Goal: Task Accomplishment & Management: Complete application form

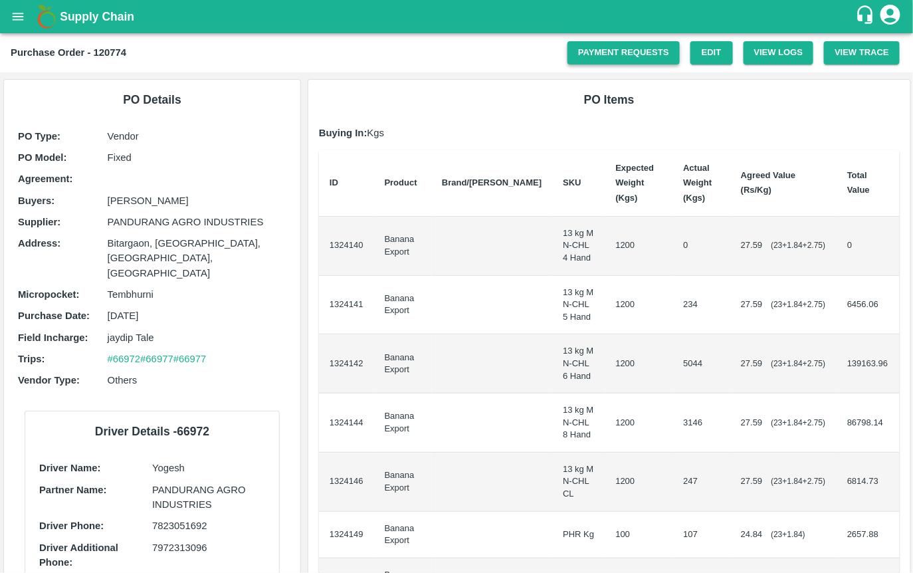
click at [630, 45] on link "Payment Requests" at bounding box center [623, 52] width 112 height 23
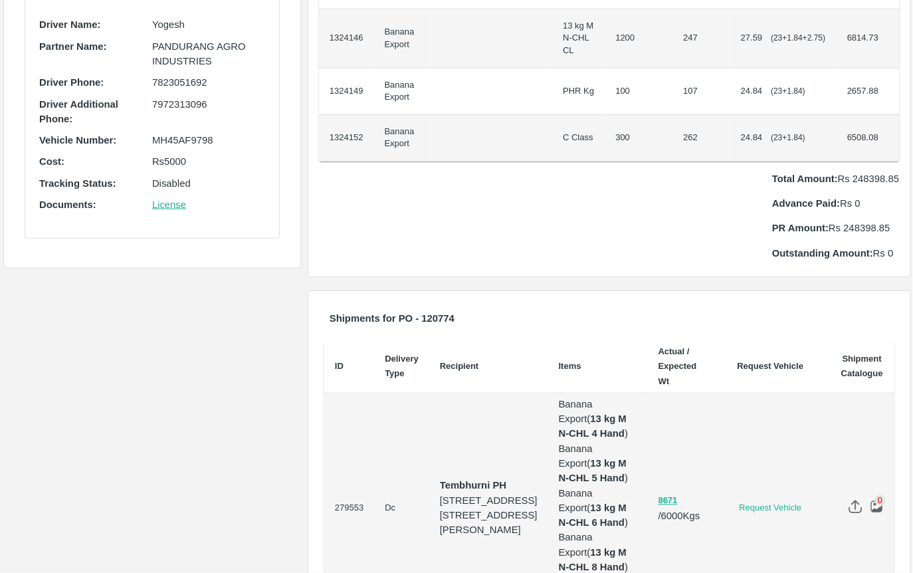
scroll to position [429, 0]
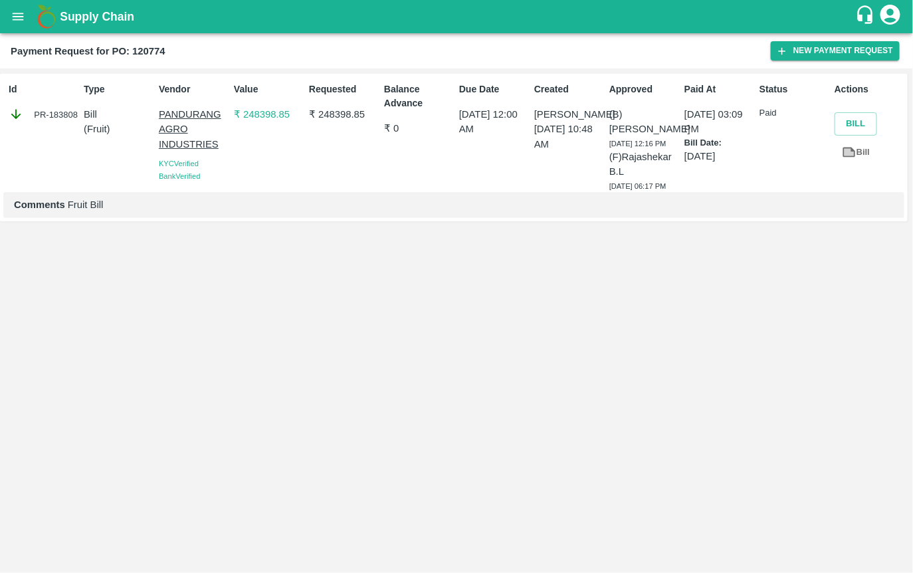
click at [50, 115] on div "PR-183808" at bounding box center [44, 114] width 70 height 15
click at [257, 112] on p "₹ 248398.85" at bounding box center [269, 114] width 70 height 15
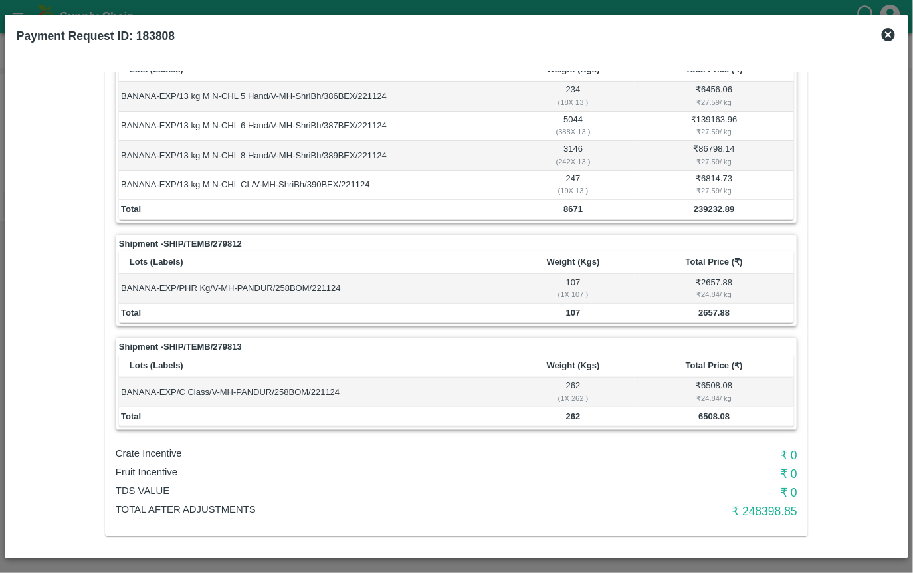
scroll to position [122, 0]
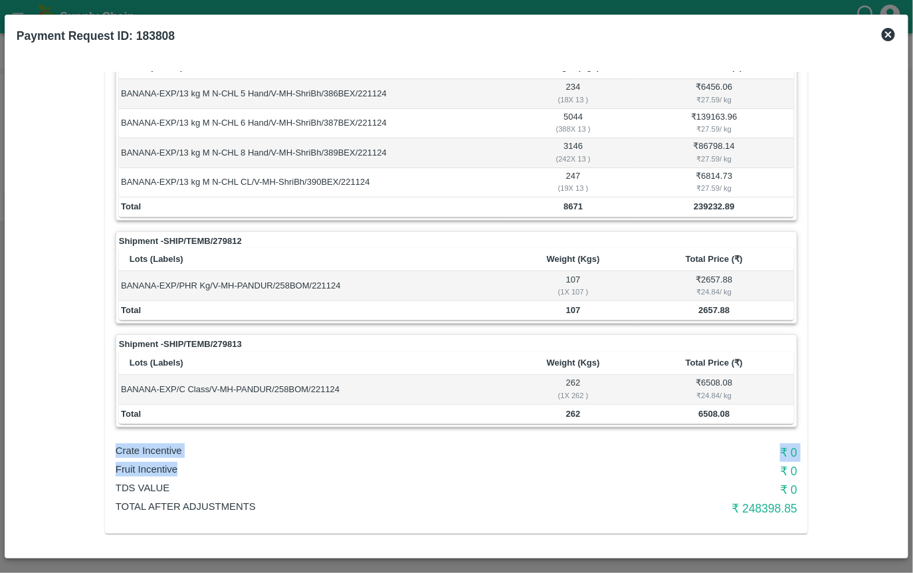
drag, startPoint x: 114, startPoint y: 443, endPoint x: 193, endPoint y: 468, distance: 82.1
click at [193, 468] on div "Vendor: [PERSON_NAME] INDUSTRIES Approver: Ajit Otari Due date: [DATE] 12:00 AM…" at bounding box center [456, 249] width 703 height 569
click at [193, 468] on p "Fruit Incentive" at bounding box center [343, 469] width 454 height 15
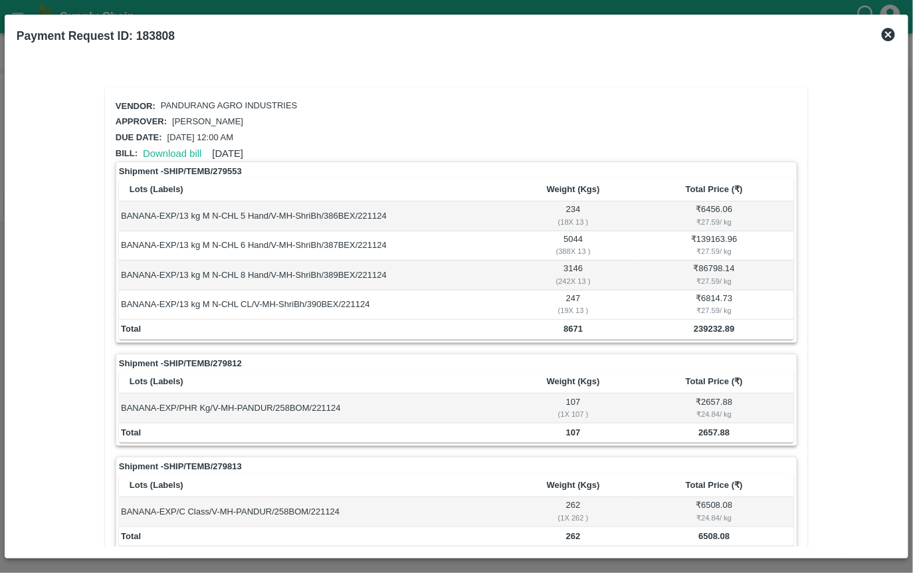
click at [888, 32] on icon at bounding box center [888, 34] width 13 height 13
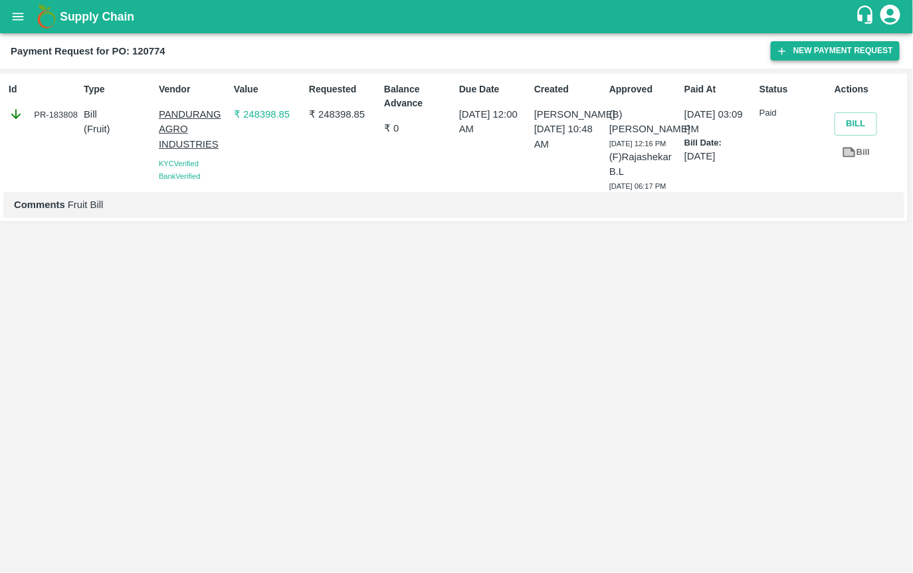
click at [850, 48] on button "New Payment Request" at bounding box center [835, 50] width 129 height 19
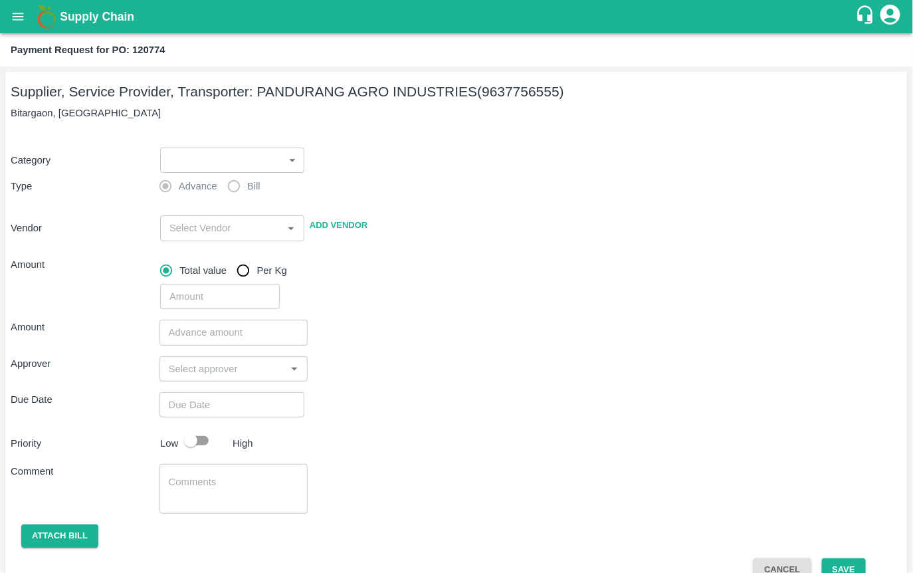
scroll to position [23, 0]
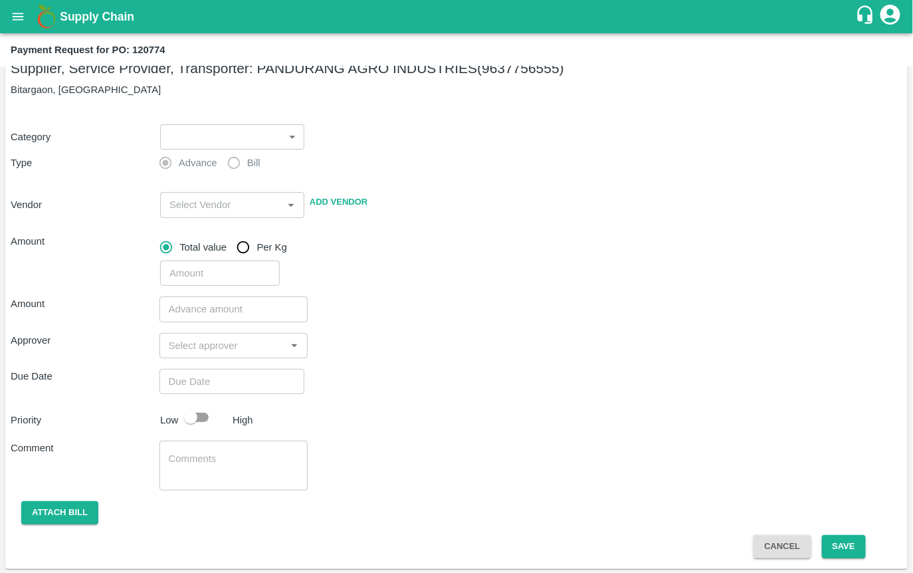
click at [226, 128] on body "Supply Chain Payment Request for PO: 120774 Supplier, Service Provider, Transpo…" at bounding box center [456, 286] width 913 height 573
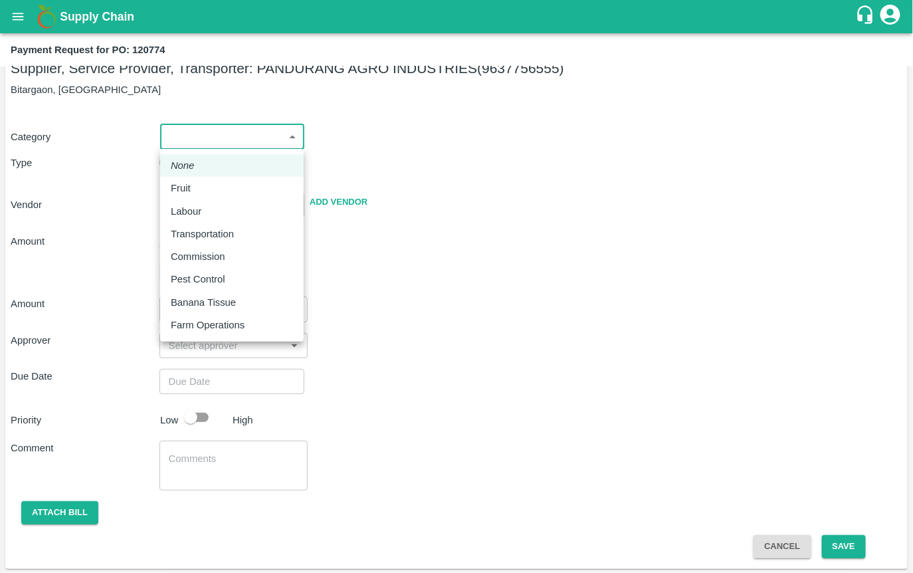
click at [203, 189] on div "Fruit" at bounding box center [232, 188] width 122 height 15
type input "1"
type input "[PERSON_NAME] INDUSTRIES - 9637756555(Supplier, Service Provider, Transporter)"
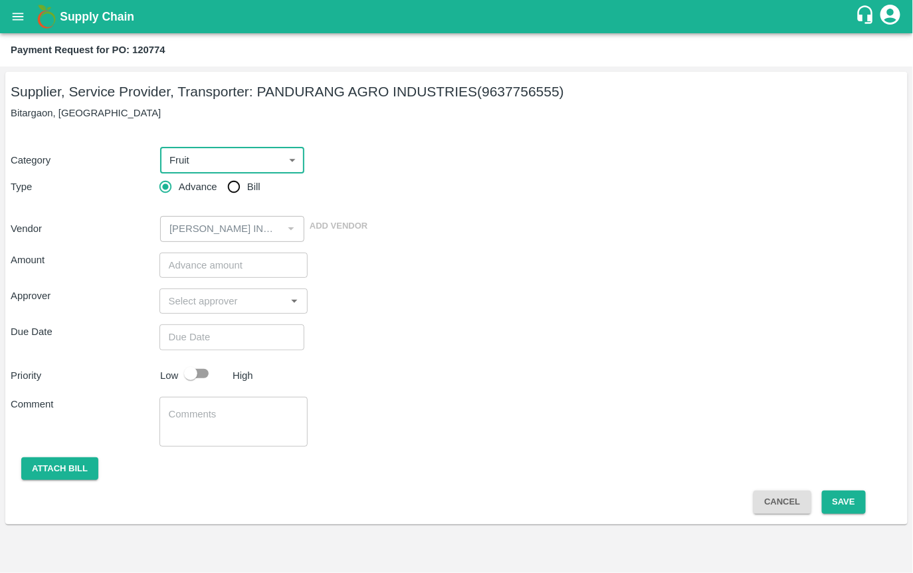
click at [234, 185] on input "Bill" at bounding box center [234, 186] width 27 height 27
radio input "true"
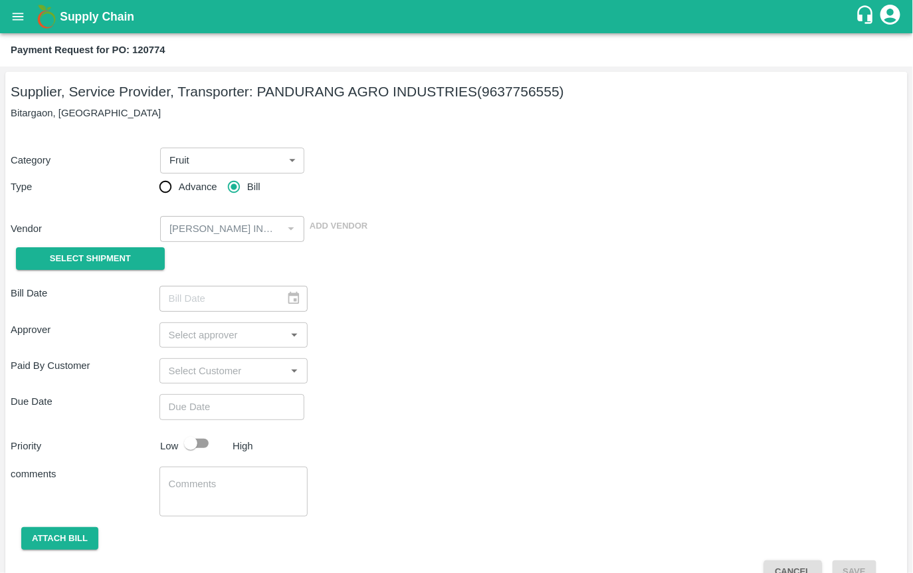
scroll to position [26, 0]
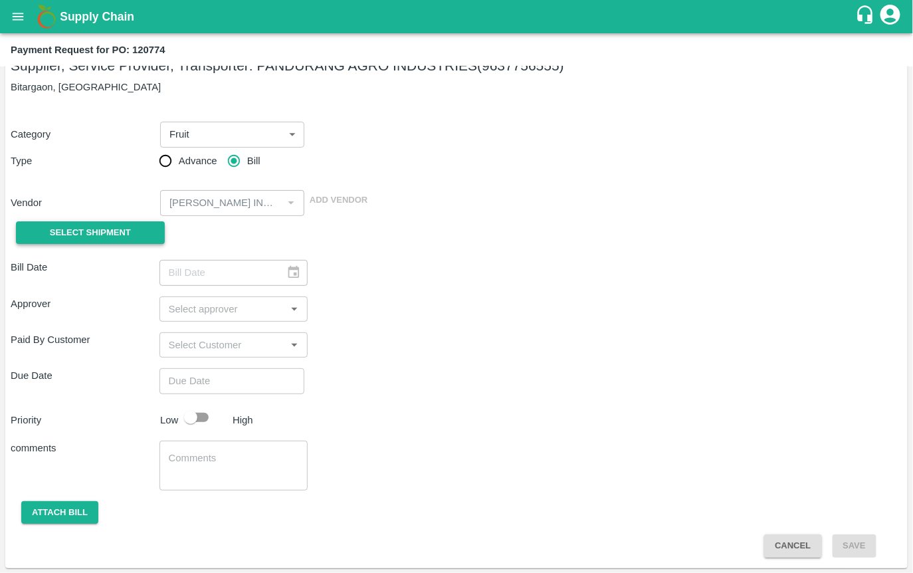
click at [98, 236] on span "Select Shipment" at bounding box center [90, 232] width 81 height 15
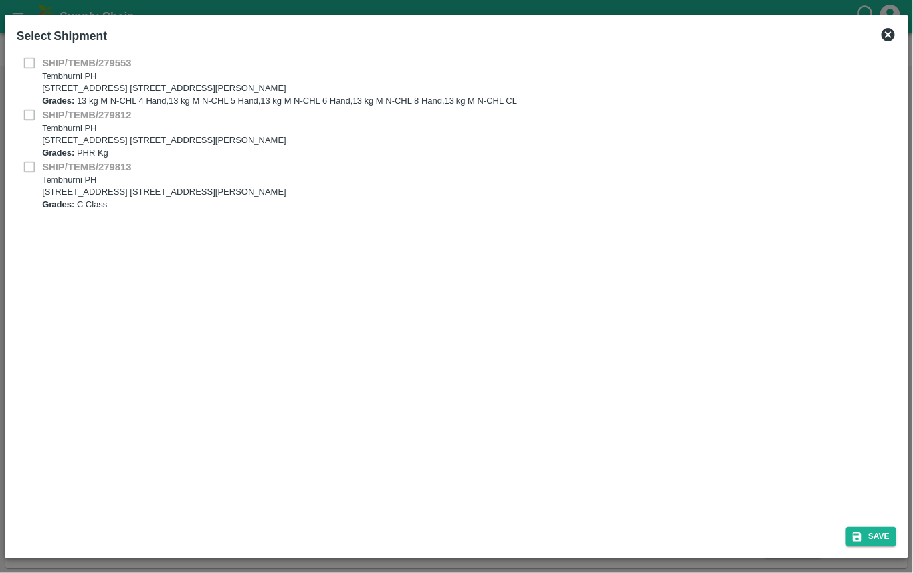
click at [893, 32] on icon at bounding box center [888, 34] width 13 height 13
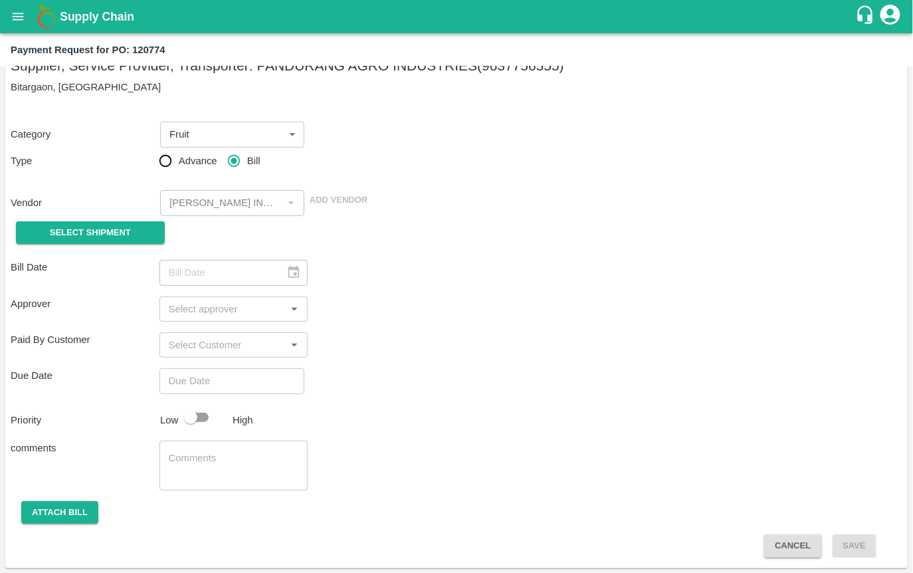
click at [230, 302] on input "input" at bounding box center [222, 308] width 119 height 17
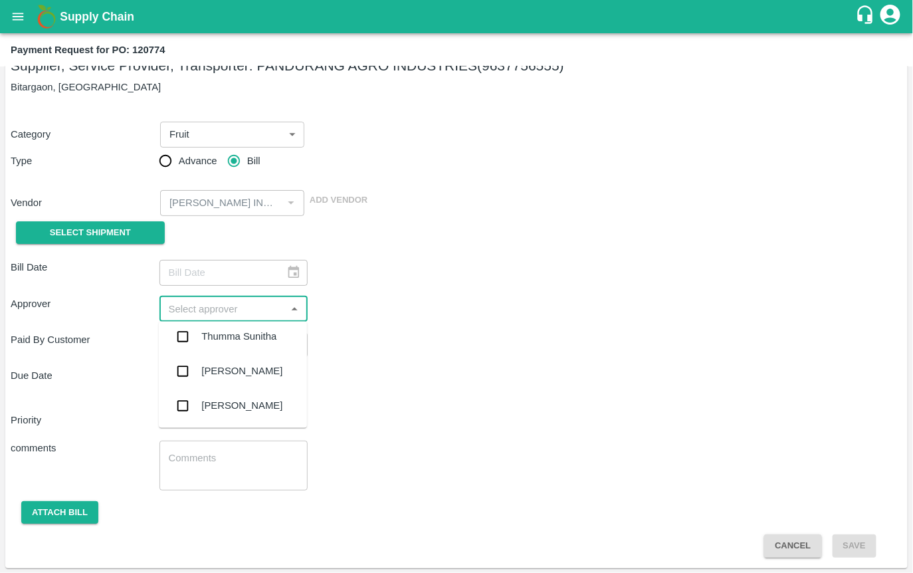
scroll to position [2765, 0]
click at [419, 372] on div "Due Date ​" at bounding box center [456, 380] width 891 height 25
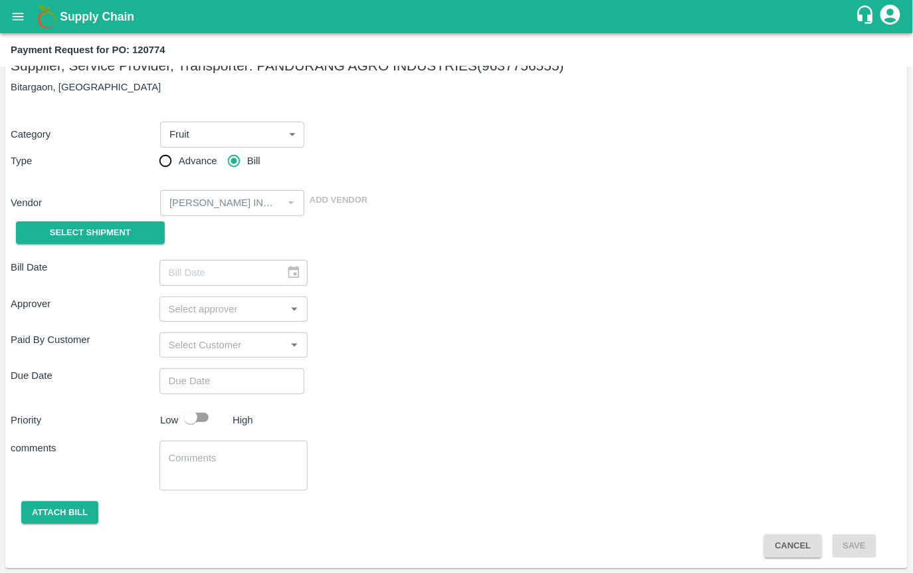
click at [786, 543] on button "Cancel" at bounding box center [792, 545] width 57 height 23
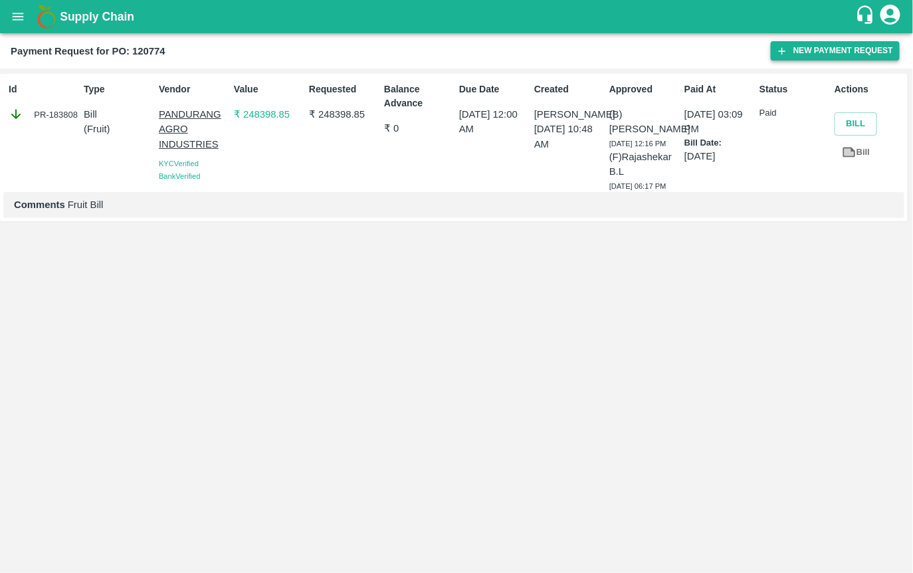
click at [813, 45] on button "New Payment Request" at bounding box center [835, 50] width 129 height 19
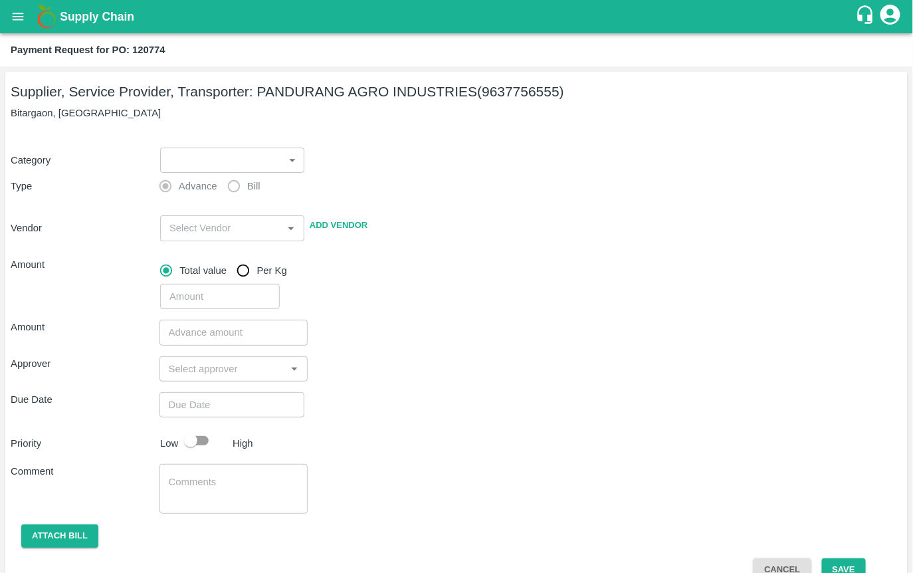
click at [216, 293] on input "number" at bounding box center [220, 296] width 120 height 25
click at [191, 236] on input "input" at bounding box center [212, 227] width 97 height 17
click at [411, 209] on div "Category ​ ​ Type Advance Bill Vendor ​ Add Vendor Amount Total value Per Kg ​" at bounding box center [456, 221] width 891 height 178
click at [267, 161] on body "Supply Chain Payment Request for PO: 120774 Supplier, Service Provider, Transpo…" at bounding box center [456, 286] width 913 height 573
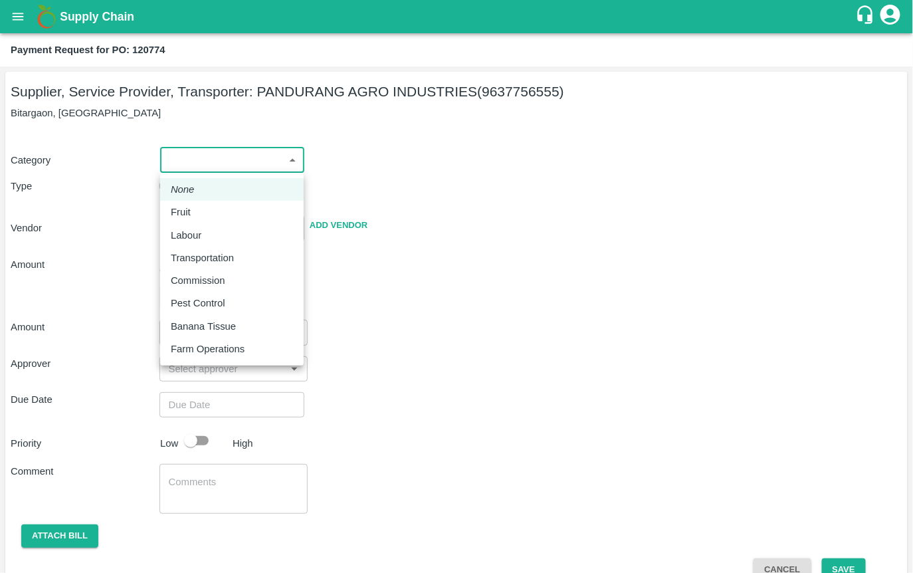
click at [397, 165] on div at bounding box center [456, 286] width 913 height 573
click at [220, 153] on body "Supply Chain Payment Request for PO: 120774 Supplier, Service Provider, Transpo…" at bounding box center [456, 286] width 913 height 573
click at [226, 215] on div "Fruit" at bounding box center [232, 212] width 122 height 15
type input "1"
type input "[PERSON_NAME] INDUSTRIES - 9637756555(Supplier, Service Provider, Transporter)"
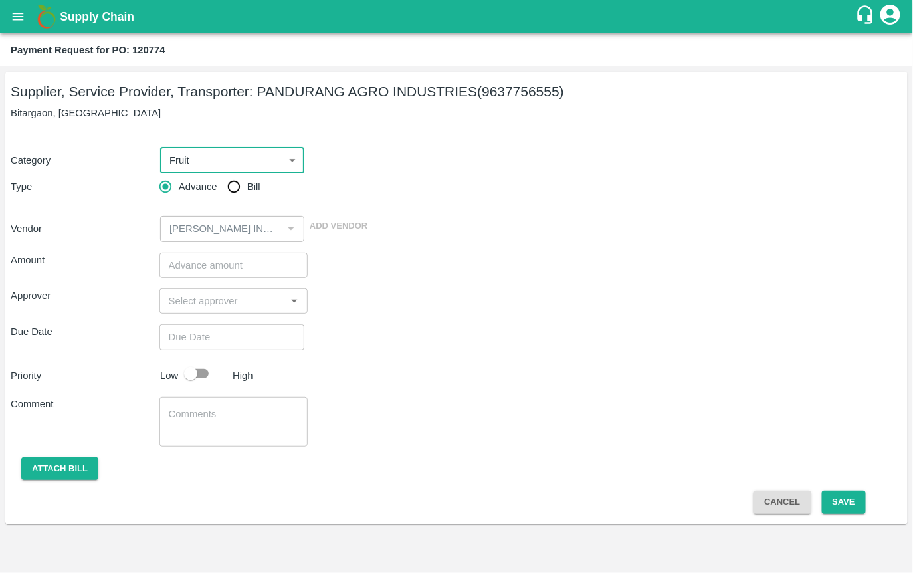
click at [231, 189] on input "Bill" at bounding box center [234, 186] width 27 height 27
radio input "true"
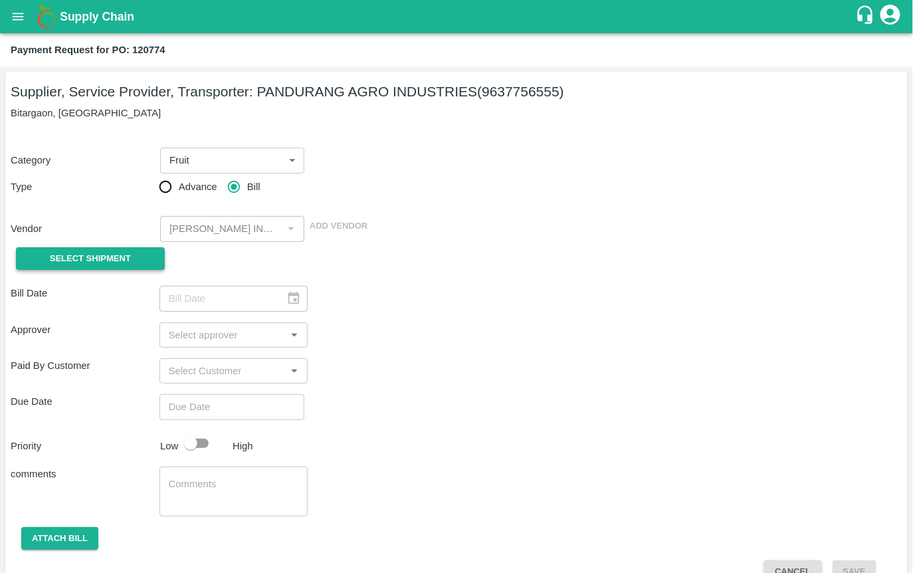
click at [117, 256] on span "Select Shipment" at bounding box center [90, 258] width 81 height 15
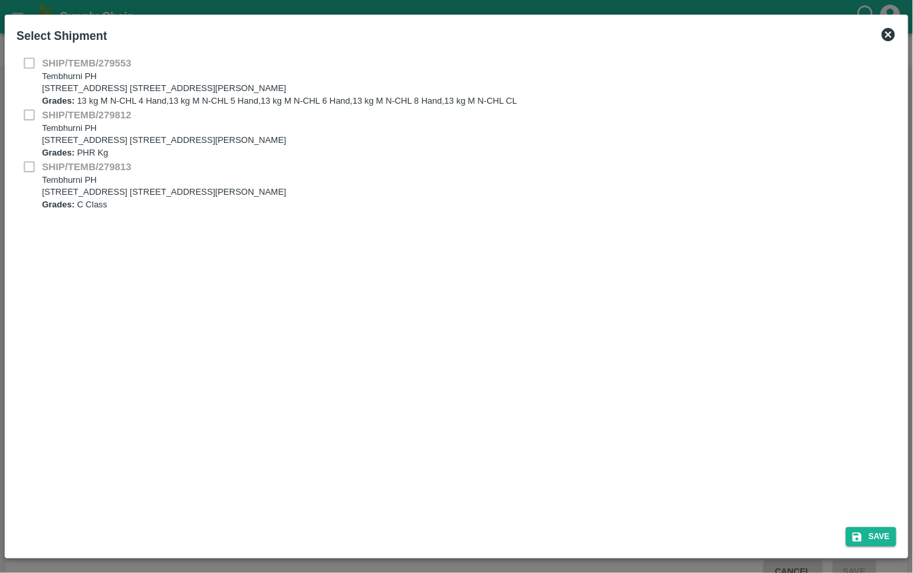
click at [104, 92] on p "[STREET_ADDRESS] [STREET_ADDRESS][PERSON_NAME]" at bounding box center [279, 88] width 475 height 13
click at [885, 30] on icon at bounding box center [888, 34] width 13 height 13
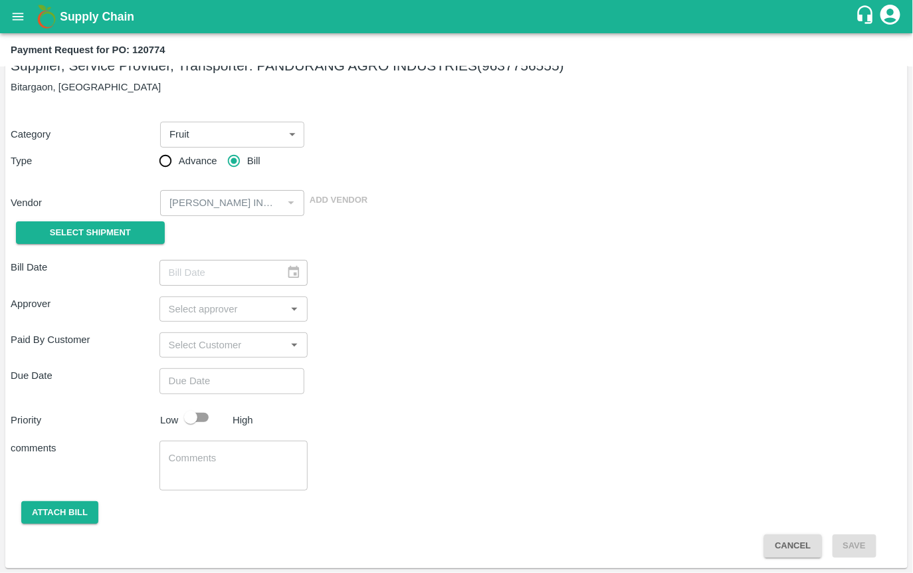
scroll to position [24, 0]
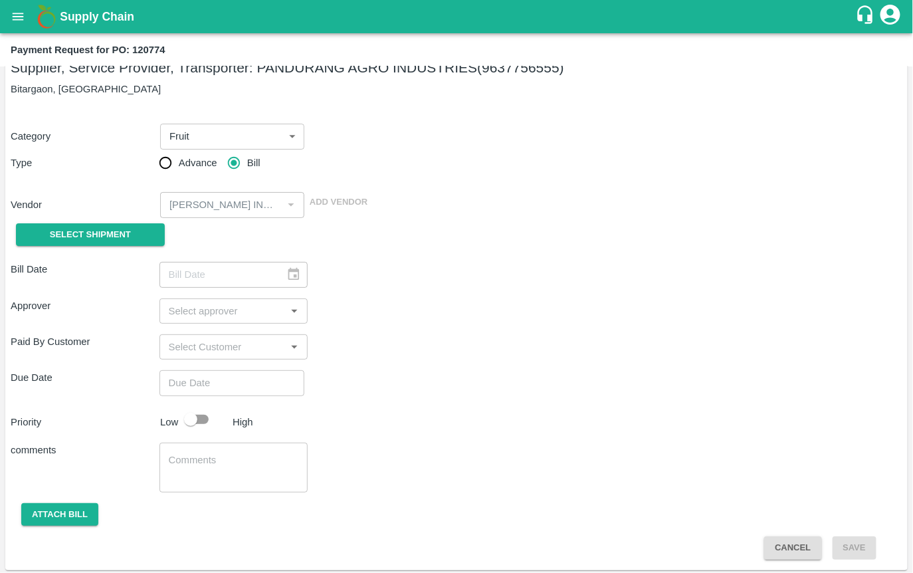
click at [211, 129] on body "Supply Chain Payment Request for PO: 120774 Supplier, Service Provider, Transpo…" at bounding box center [456, 286] width 913 height 573
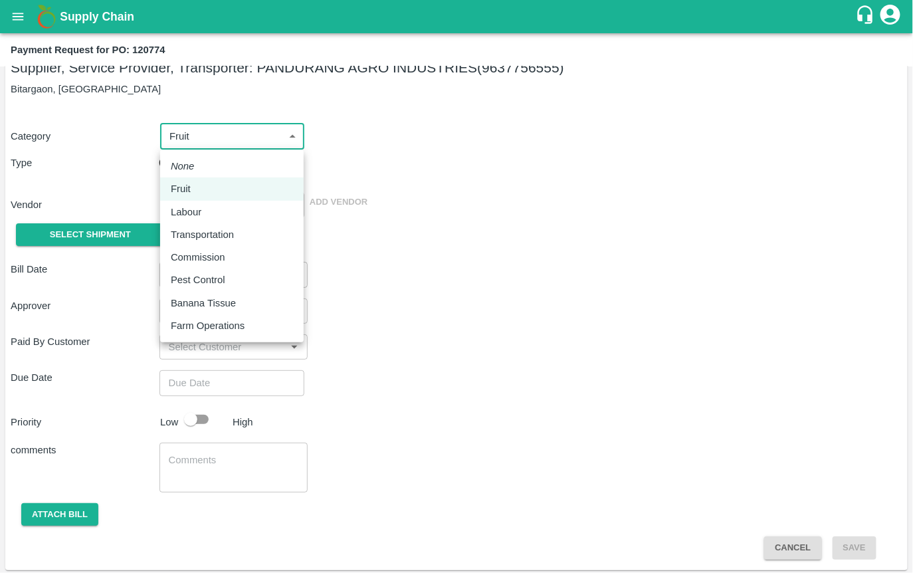
click at [361, 319] on div at bounding box center [456, 286] width 913 height 573
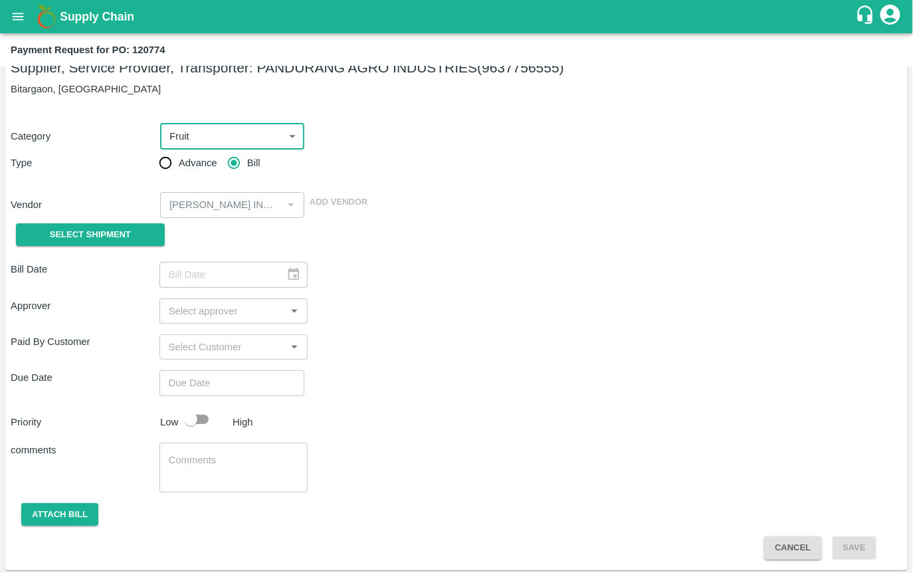
click at [210, 135] on body "Supply Chain Payment Request for PO: 120774 Supplier, Service Provider, Transpo…" at bounding box center [456, 286] width 913 height 573
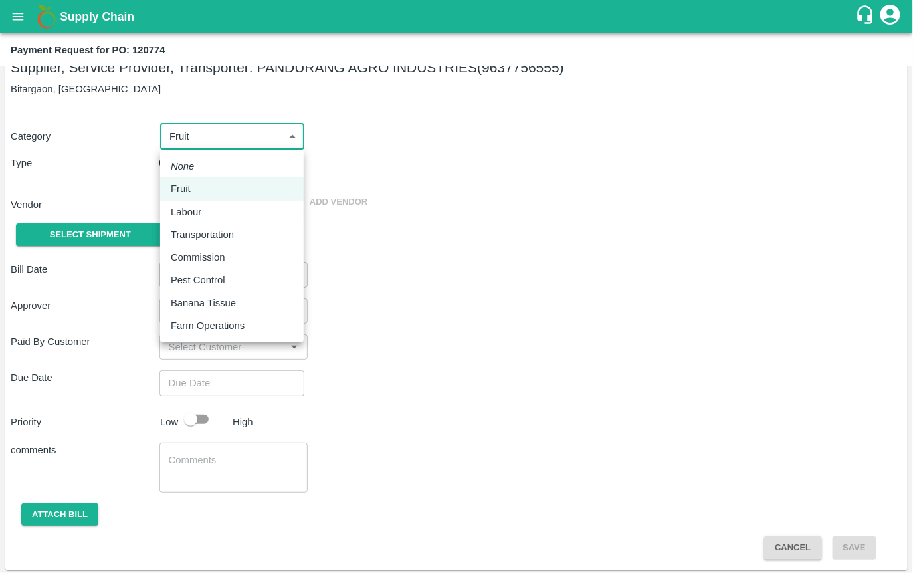
click at [391, 227] on div at bounding box center [456, 286] width 913 height 573
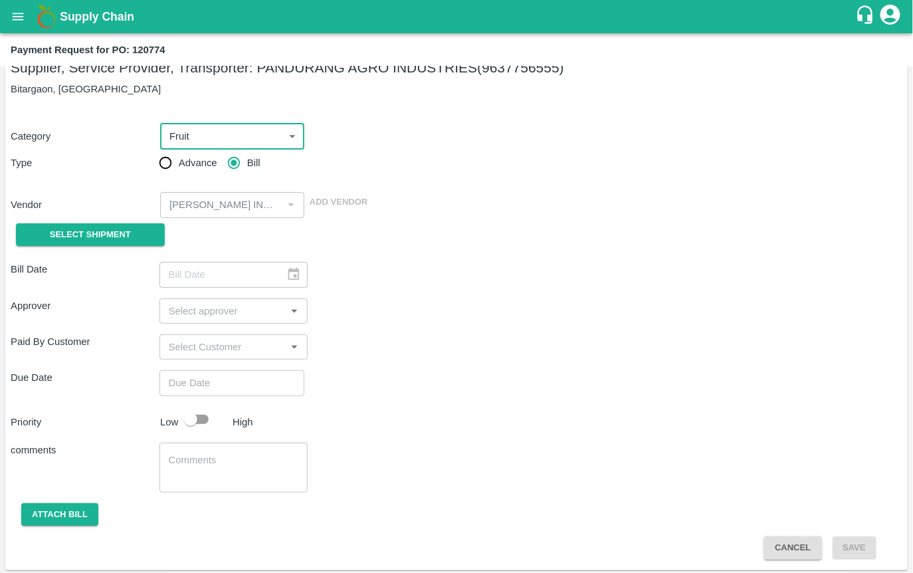
click at [419, 275] on div "Bill Date ​" at bounding box center [456, 274] width 891 height 25
